Goal: Task Accomplishment & Management: Manage account settings

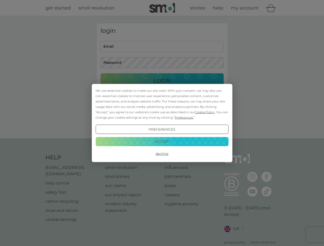
click at [205, 112] on span "Cookie Policy" at bounding box center [205, 112] width 20 height 4
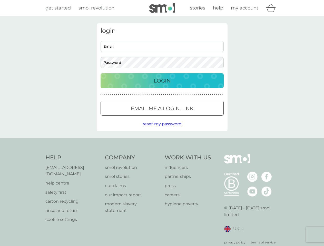
click at [183, 117] on div "login Email Password Login ● ● ● ● ● ● ● ● ● ● ● ● ● ● ● ● ● ● ● ● ● ● ● ● ● ● …" at bounding box center [162, 77] width 131 height 108
click at [162, 129] on div "login Email Password Login ● ● ● ● ● ● ● ● ● ● ● ● ● ● ● ● ● ● ● ● ● ● ● ● ● ● …" at bounding box center [162, 77] width 131 height 108
click at [162, 154] on div "Help [EMAIL_ADDRESS][DOMAIN_NAME] help centre safety first carton recycling rin…" at bounding box center [161, 199] width 233 height 91
click at [162, 141] on div "Help [EMAIL_ADDRESS][DOMAIN_NAME] help centre safety first carton recycling rin…" at bounding box center [162, 199] width 324 height 122
